Goal: Information Seeking & Learning: Learn about a topic

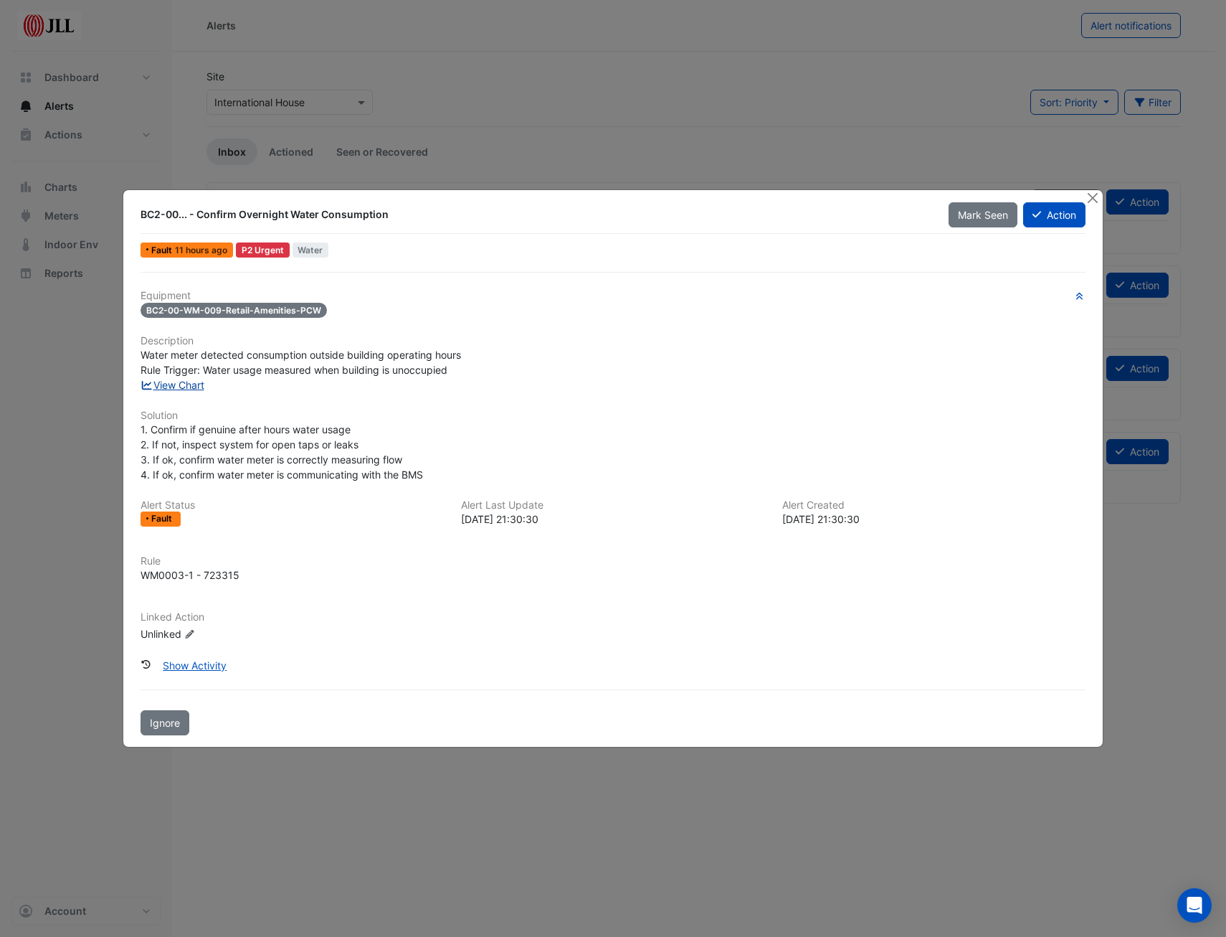
click at [185, 383] on link "View Chart" at bounding box center [173, 385] width 64 height 12
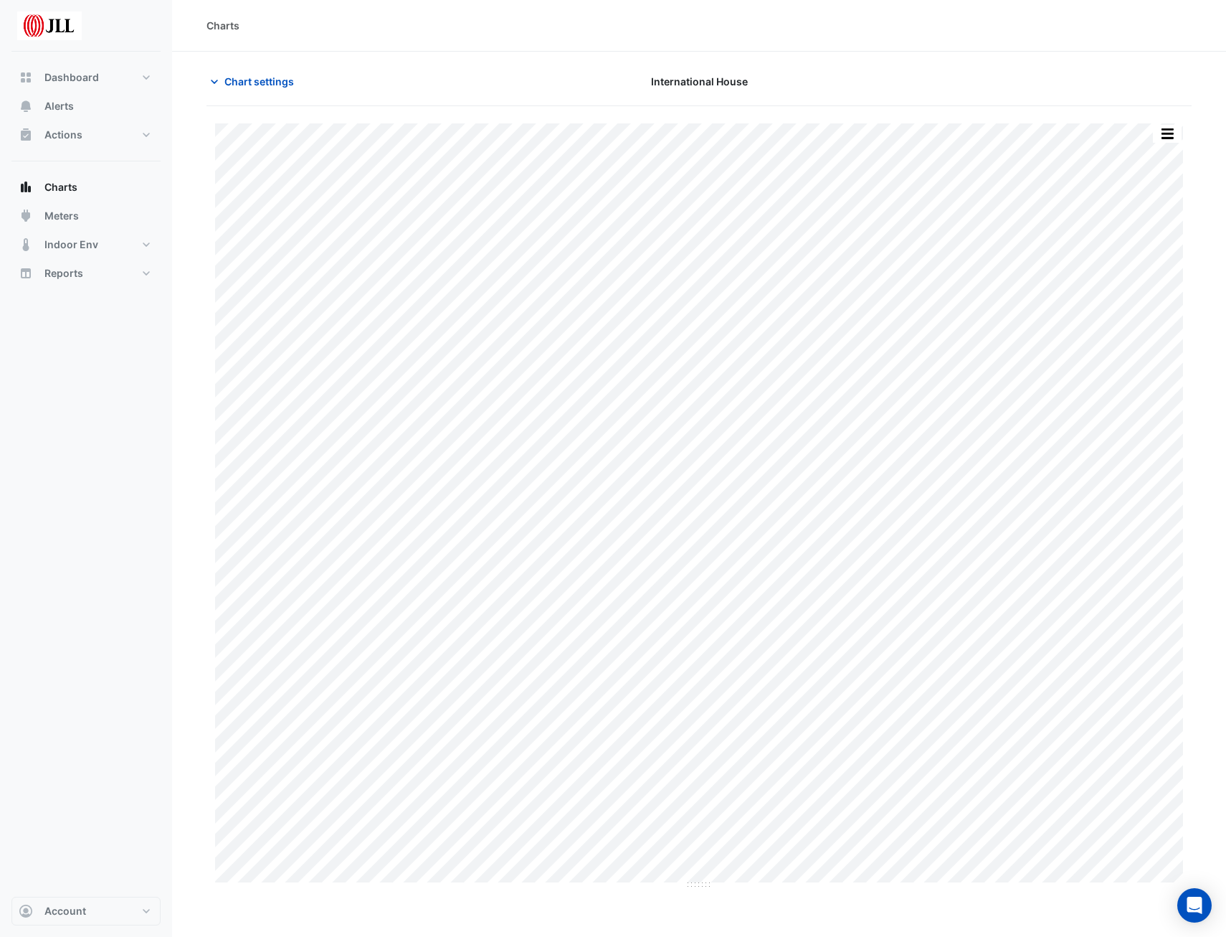
click at [606, 122] on div "Print Save as JPEG Save as PNG Pivot Data Table Export CSV - Flat Export CSV - …" at bounding box center [699, 497] width 985 height 783
